Goal: Task Accomplishment & Management: Use online tool/utility

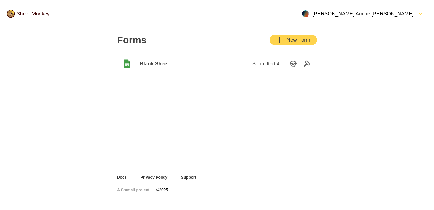
click at [414, 14] on div "Open Menu" at bounding box center [415, 13] width 3 height 7
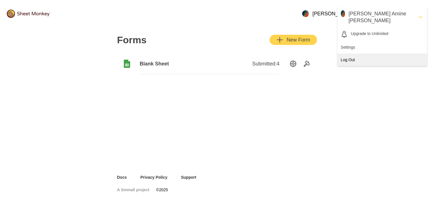
click at [361, 54] on div "Log Out" at bounding box center [382, 59] width 90 height 12
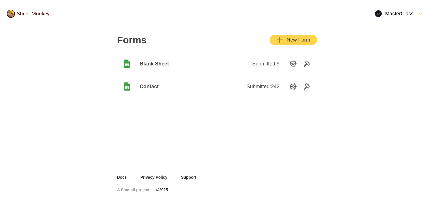
click at [151, 64] on span "Blank Sheet" at bounding box center [175, 63] width 70 height 7
